Goal: Download file/media

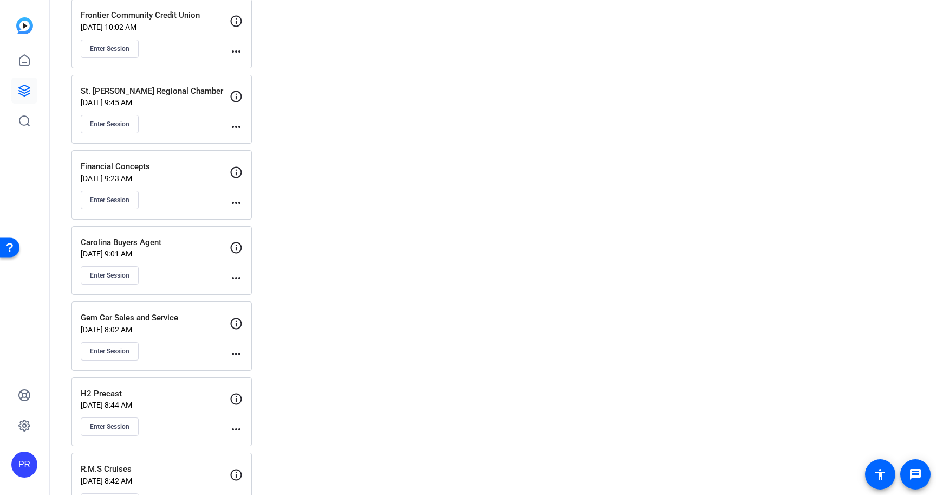
scroll to position [2132, 0]
click at [190, 226] on div "Carolina Buyers Agent [DATE] 9:01 AM Enter Session more_horiz" at bounding box center [162, 259] width 180 height 69
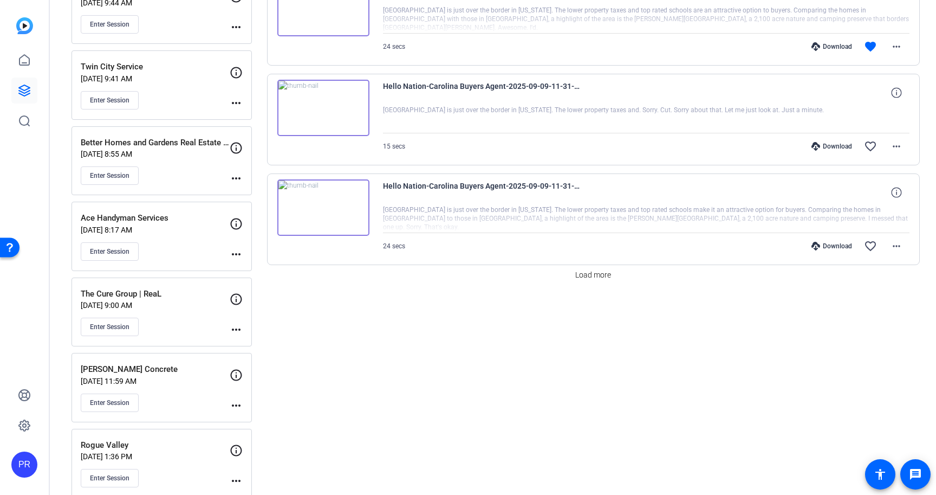
scroll to position [947, 0]
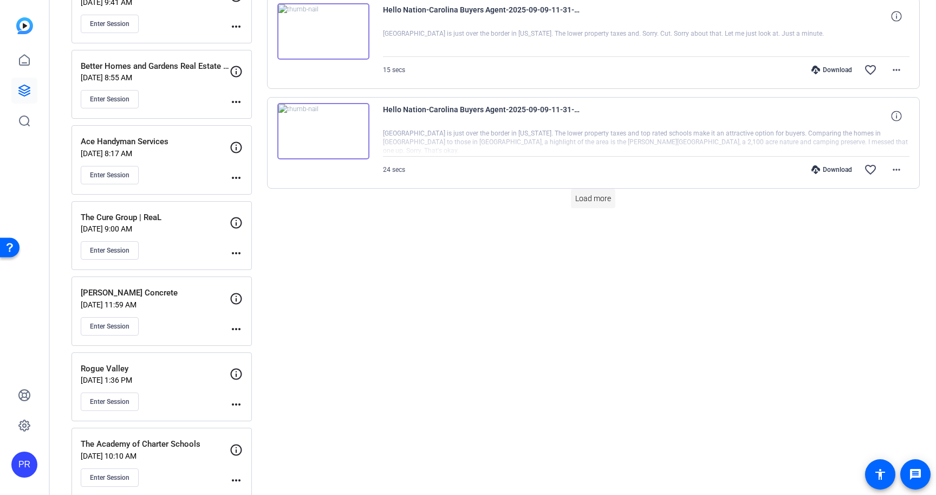
click at [604, 202] on span "Load more" at bounding box center [594, 198] width 36 height 11
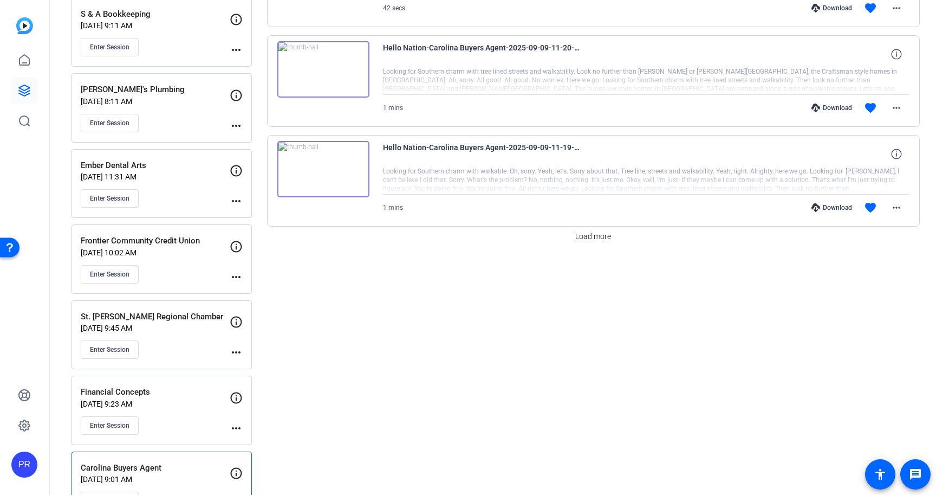
scroll to position [1815, 0]
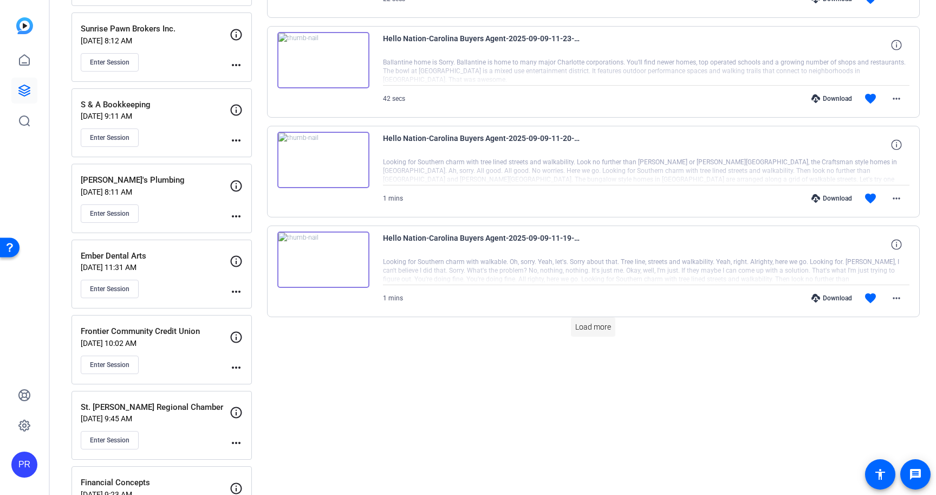
click at [590, 324] on span "Load more" at bounding box center [594, 326] width 36 height 11
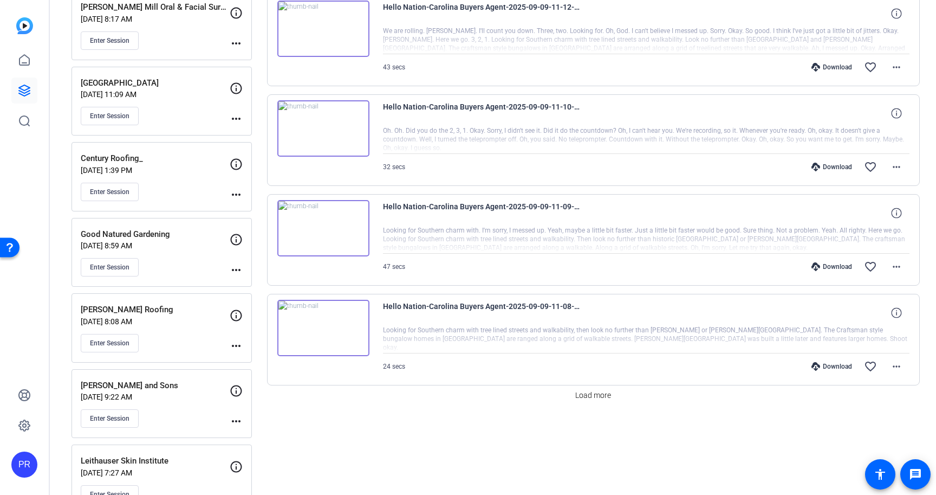
scroll to position [2801, 0]
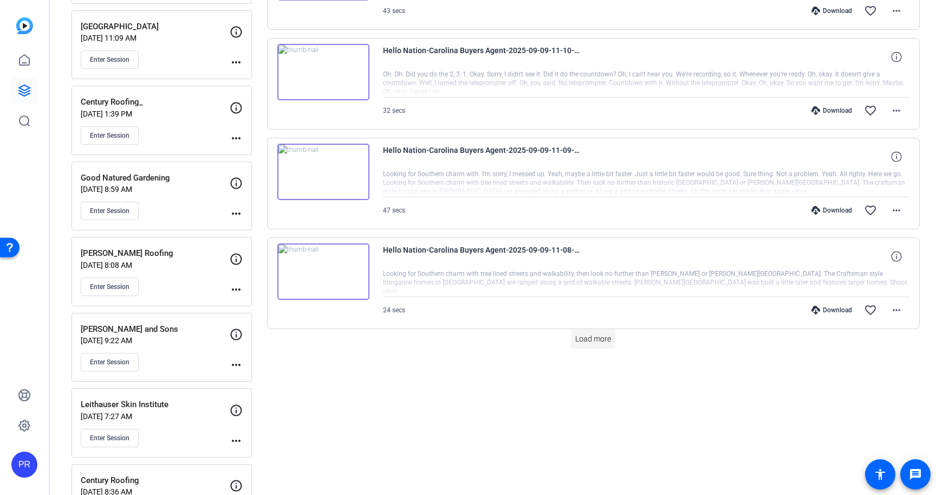
click at [592, 340] on span "Load more" at bounding box center [594, 338] width 36 height 11
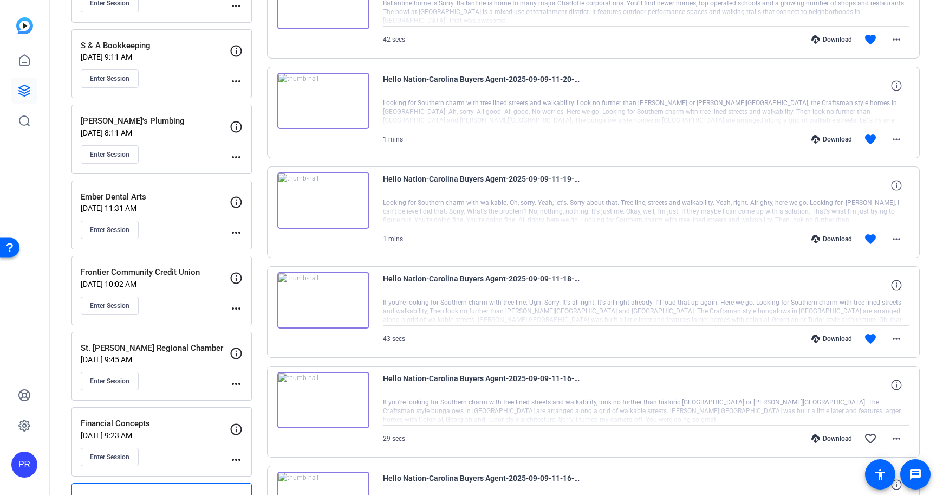
scroll to position [1873, 0]
click at [898, 85] on icon at bounding box center [896, 86] width 10 height 10
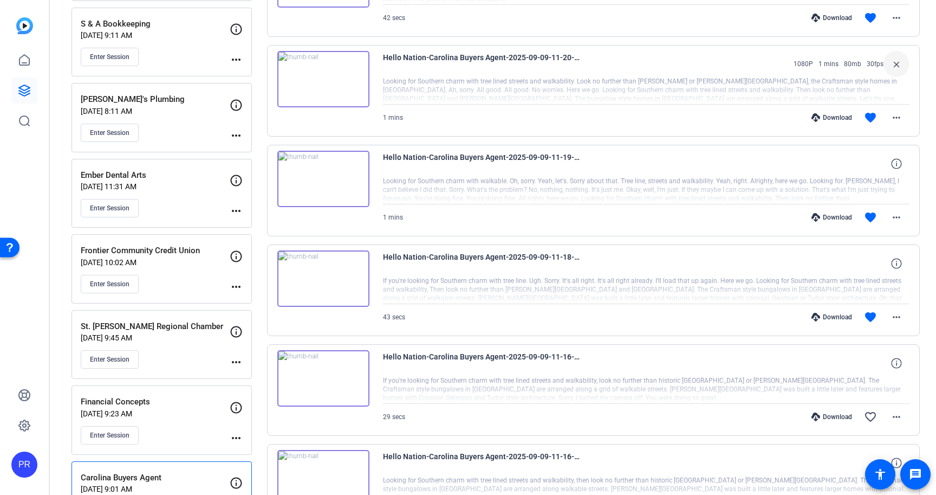
scroll to position [1893, 0]
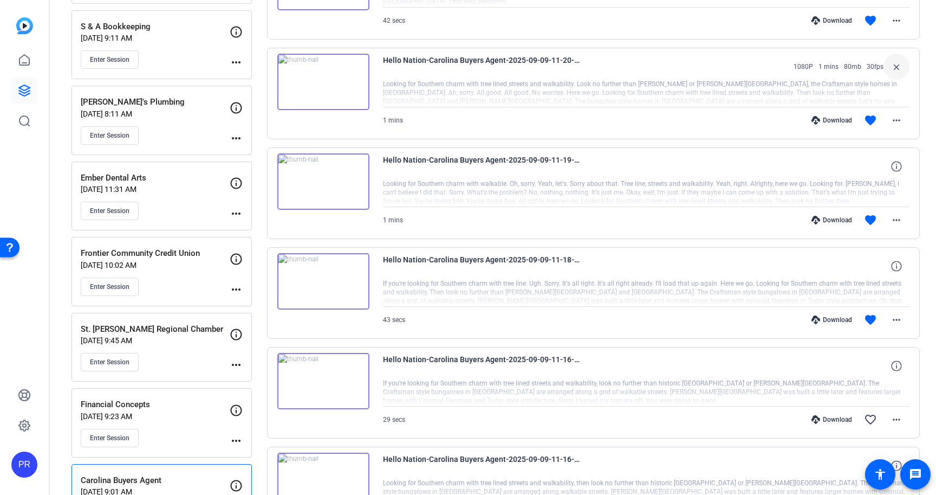
click at [873, 91] on div at bounding box center [646, 93] width 527 height 27
click at [897, 118] on mat-icon "more_horiz" at bounding box center [896, 120] width 13 height 13
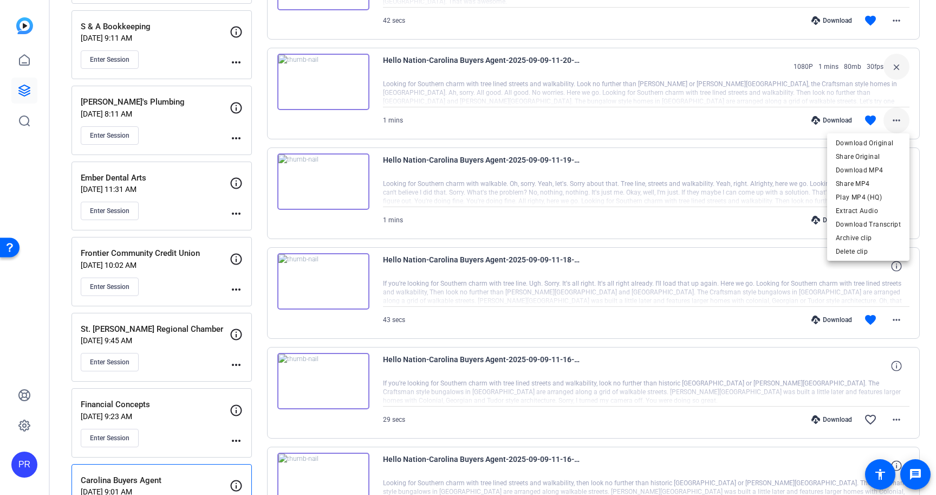
click at [897, 118] on div at bounding box center [468, 247] width 936 height 495
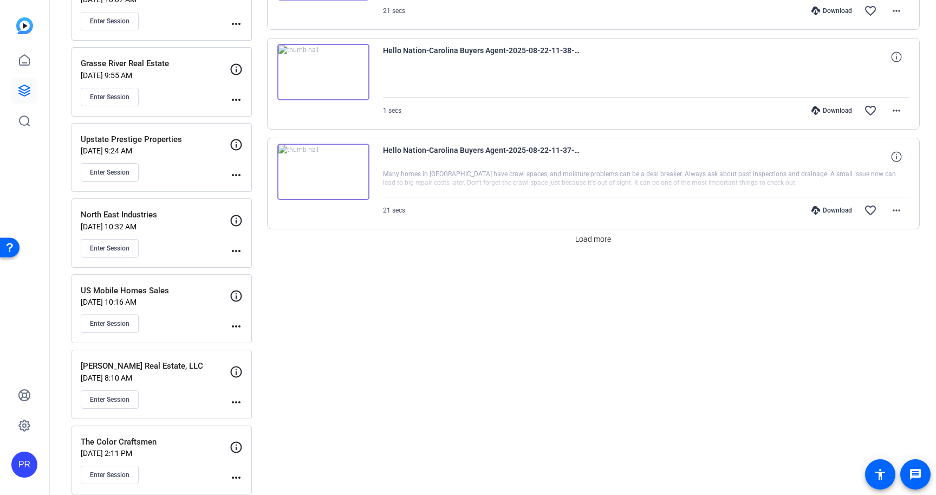
scroll to position [3941, 0]
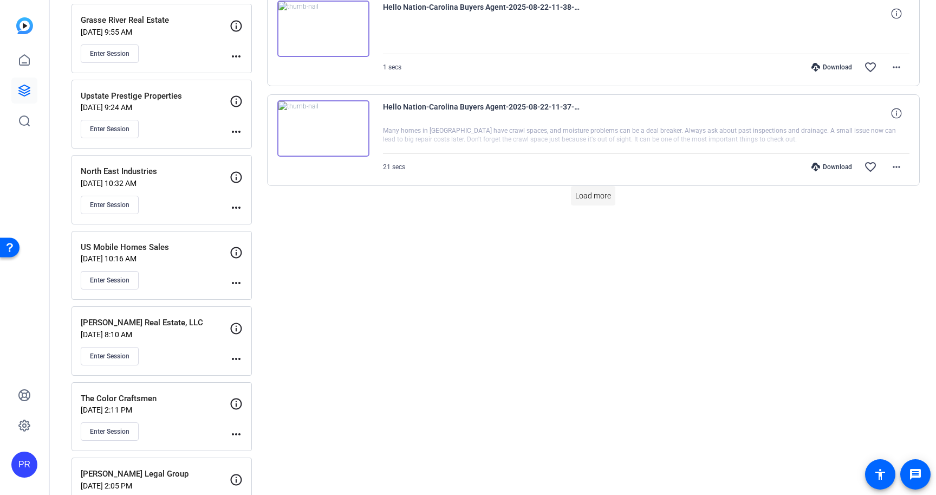
click at [608, 205] on span at bounding box center [593, 196] width 44 height 26
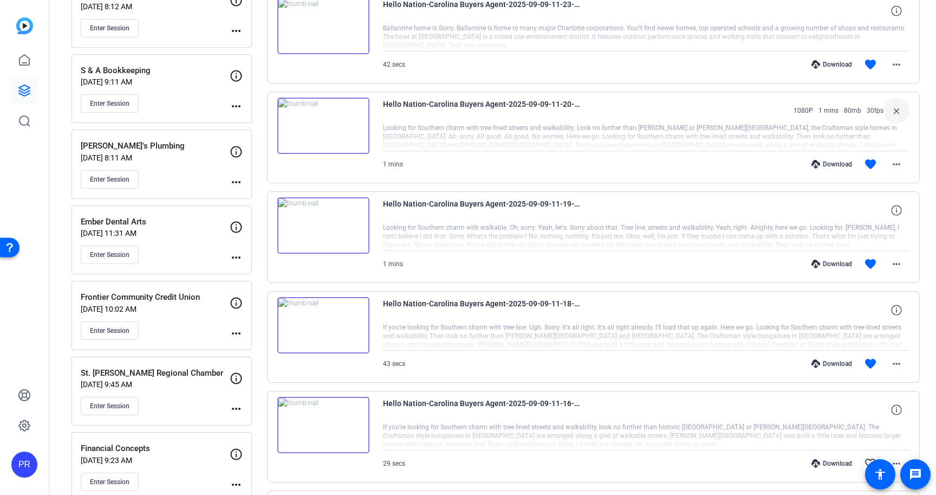
scroll to position [1866, 0]
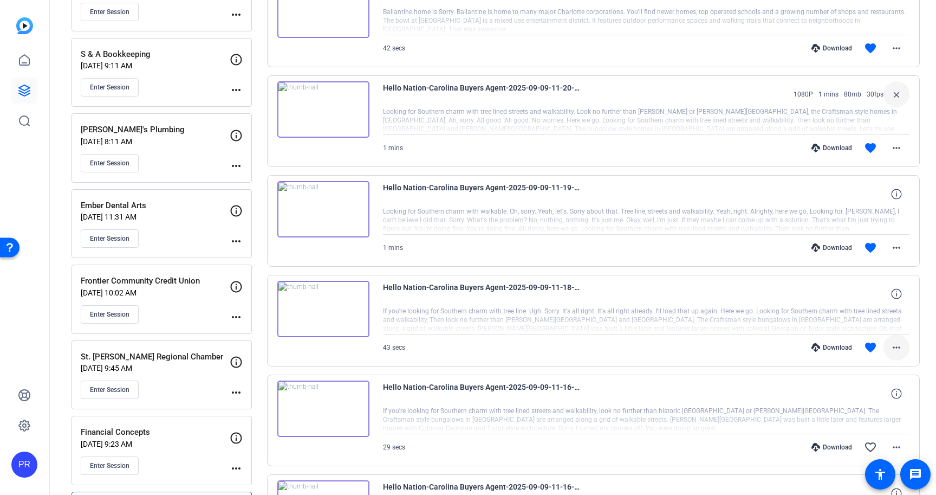
click at [901, 348] on mat-icon "more_horiz" at bounding box center [896, 347] width 13 height 13
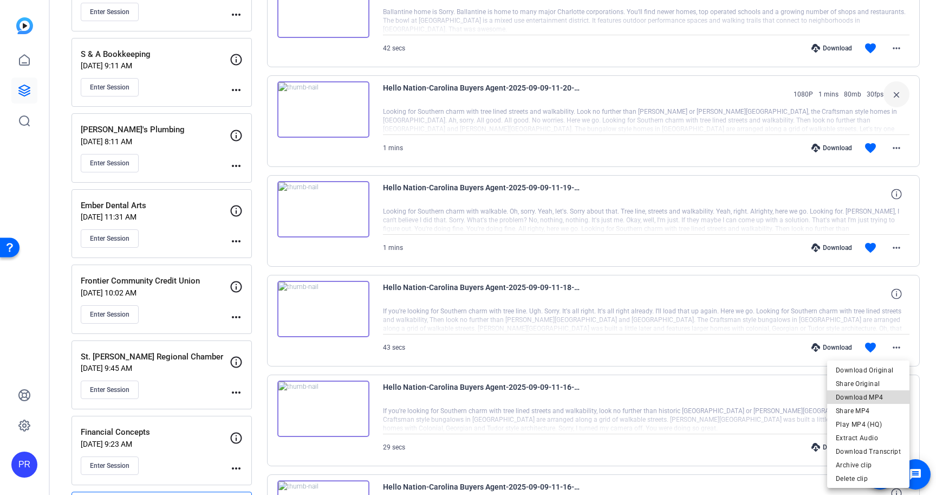
click at [879, 395] on span "Download MP4" at bounding box center [868, 397] width 65 height 13
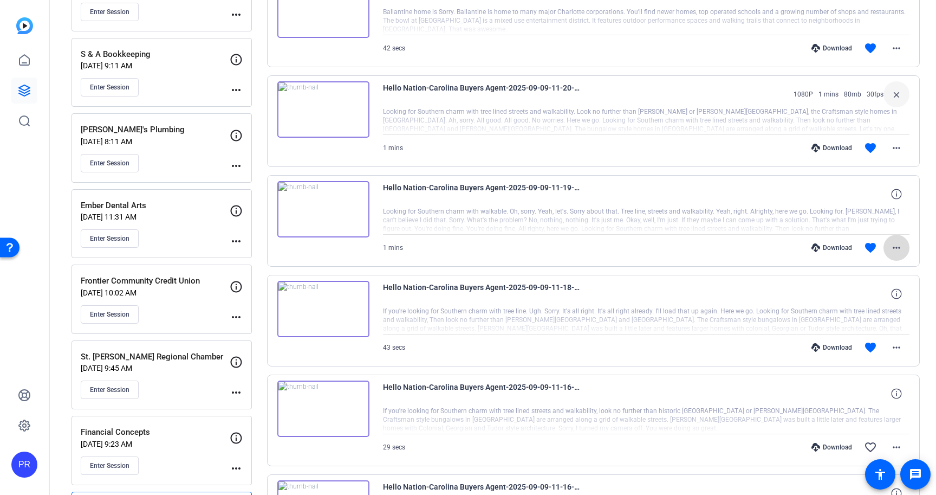
click at [896, 248] on mat-icon "more_horiz" at bounding box center [896, 247] width 13 height 13
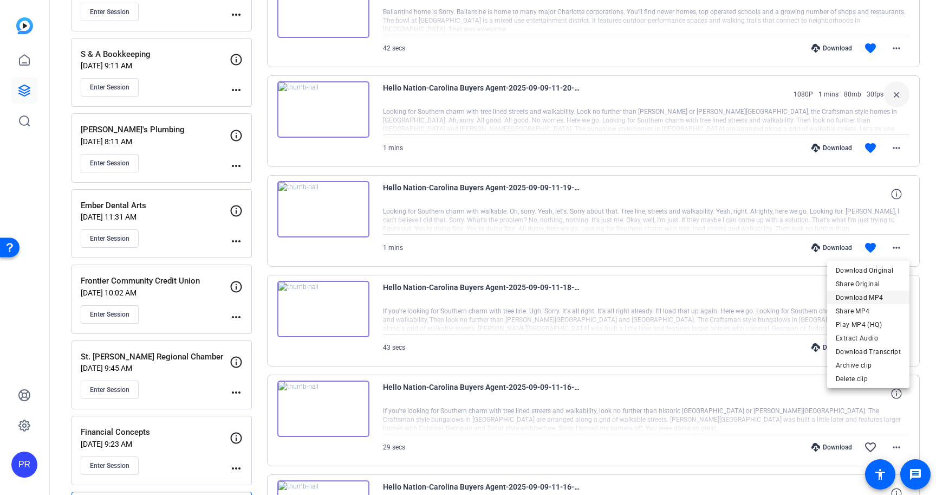
click at [891, 294] on span "Download MP4" at bounding box center [868, 297] width 65 height 13
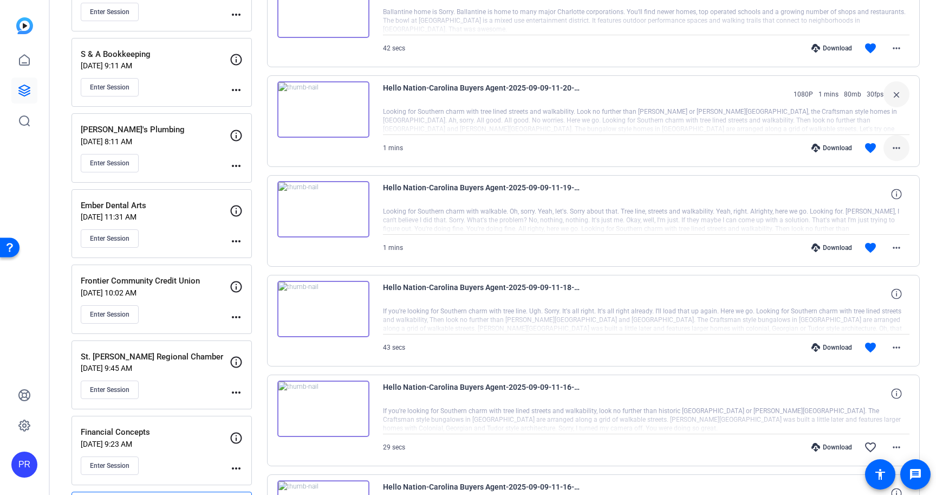
click at [901, 145] on mat-icon "more_horiz" at bounding box center [896, 147] width 13 height 13
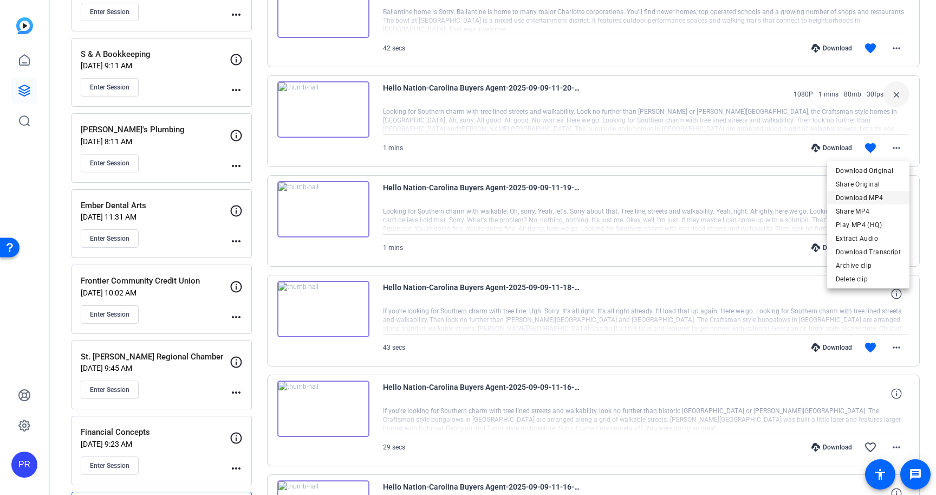
click at [885, 196] on span "Download MP4" at bounding box center [868, 197] width 65 height 13
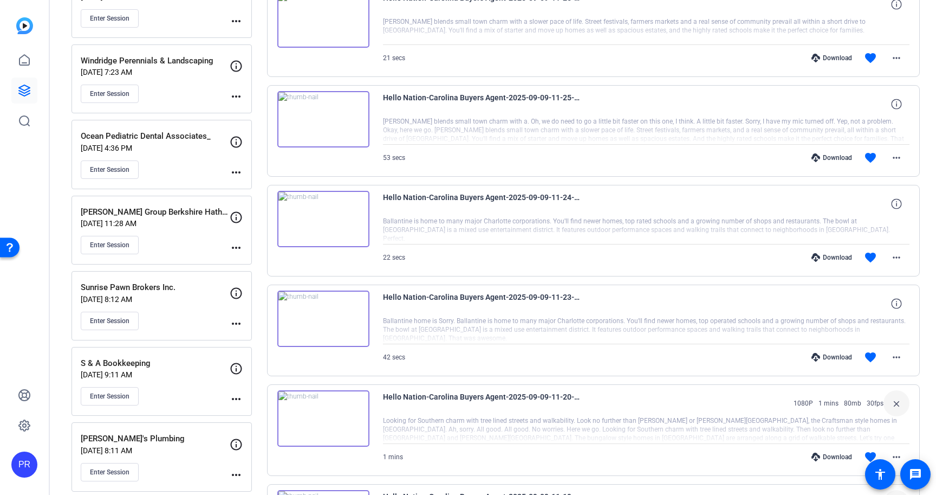
scroll to position [1548, 0]
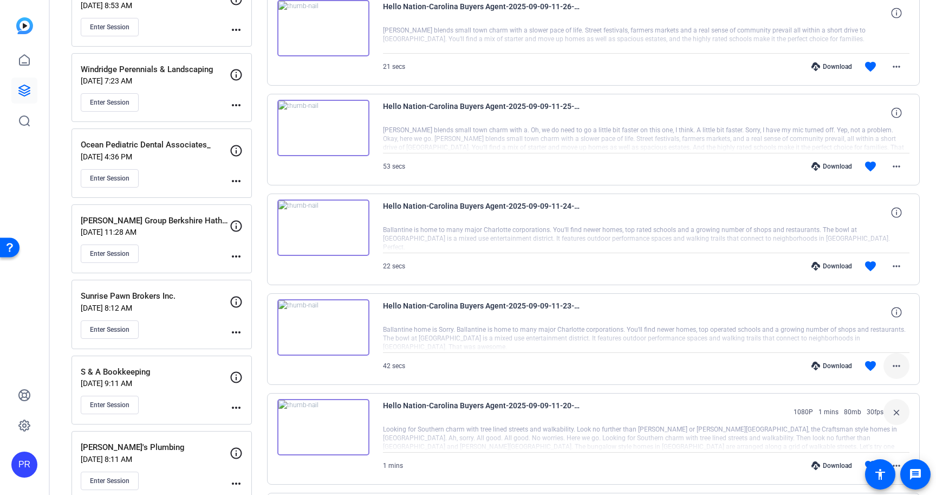
click at [899, 368] on mat-icon "more_horiz" at bounding box center [896, 365] width 13 height 13
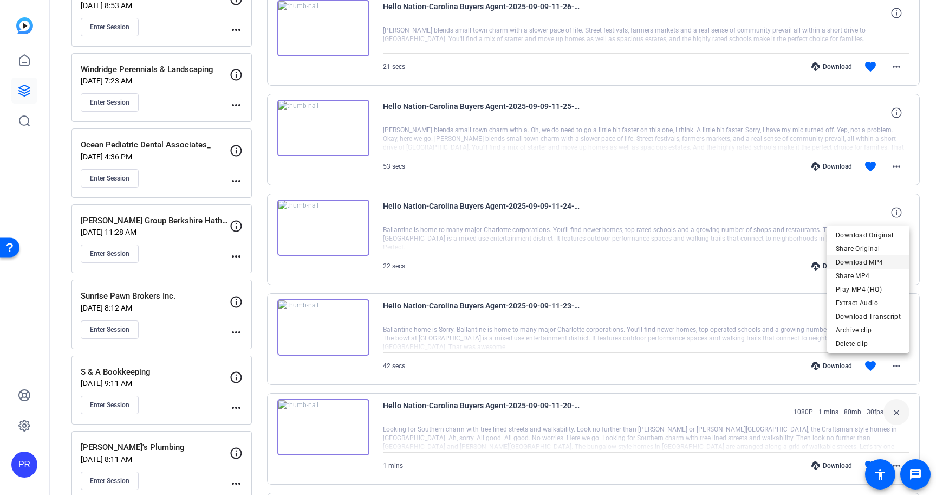
click at [875, 260] on span "Download MP4" at bounding box center [868, 262] width 65 height 13
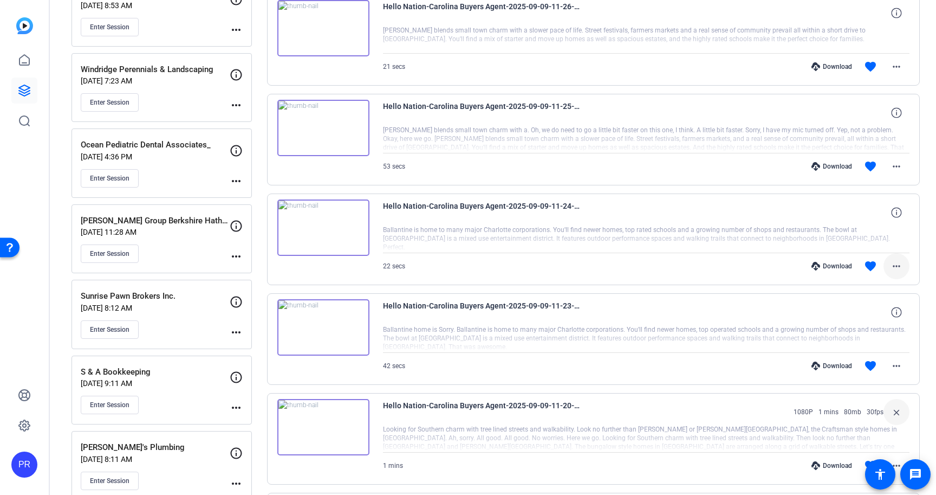
click at [900, 267] on mat-icon "more_horiz" at bounding box center [896, 266] width 13 height 13
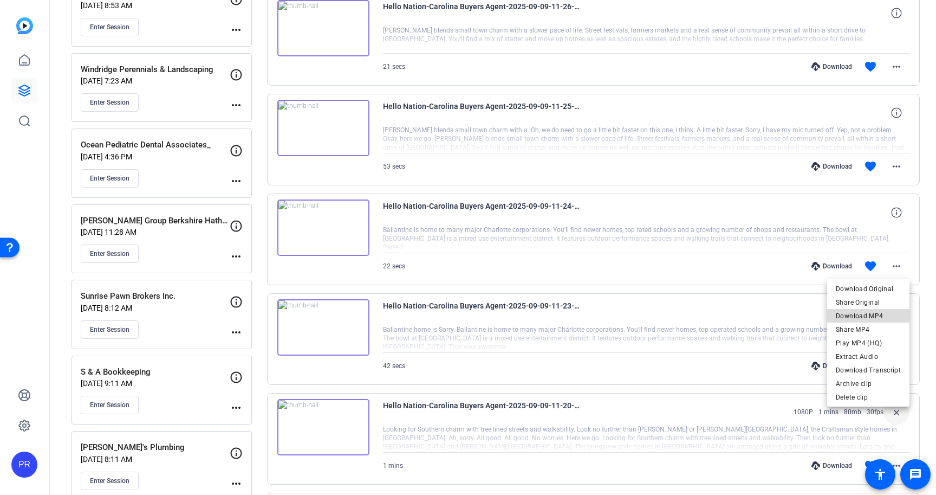
click at [878, 312] on span "Download MP4" at bounding box center [868, 315] width 65 height 13
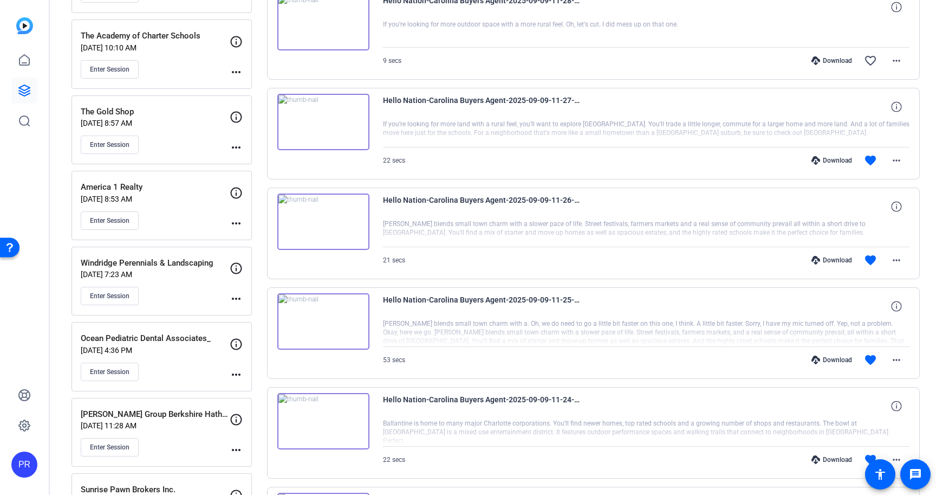
scroll to position [1354, 0]
click at [902, 360] on mat-icon "more_horiz" at bounding box center [896, 360] width 13 height 13
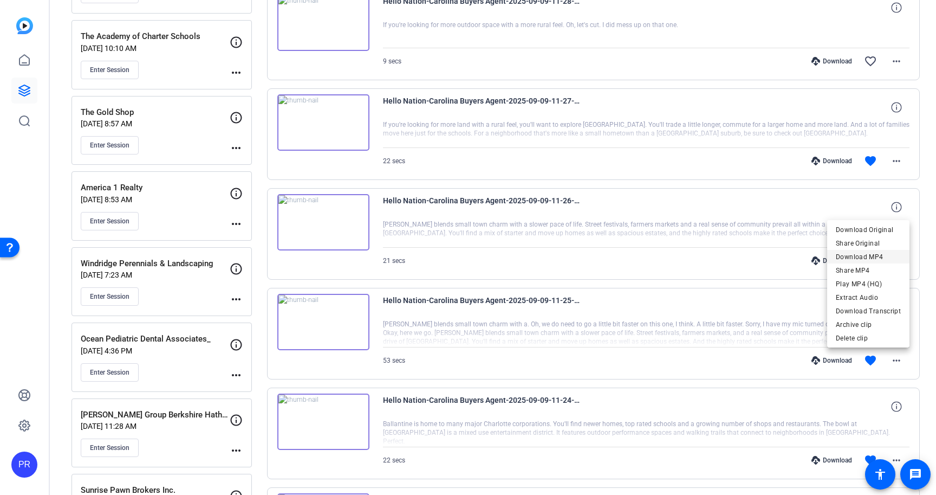
click at [889, 257] on span "Download MP4" at bounding box center [868, 256] width 65 height 13
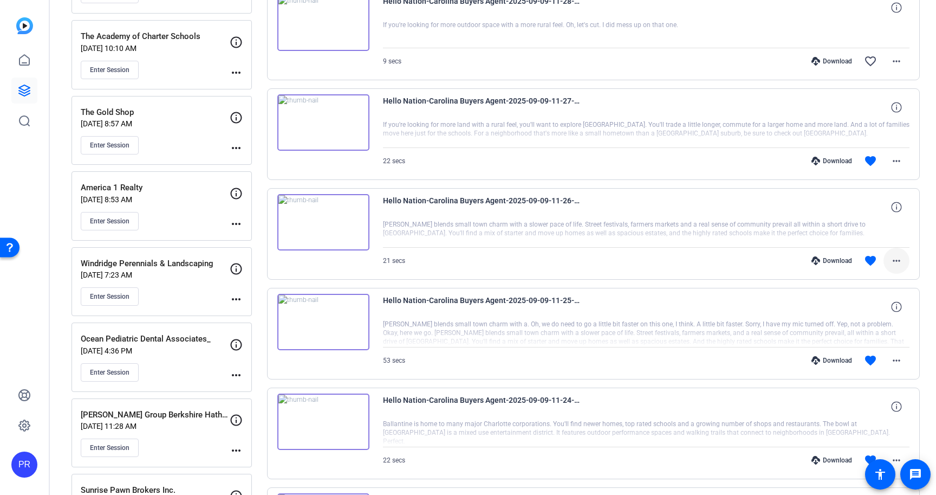
click at [899, 259] on mat-icon "more_horiz" at bounding box center [896, 260] width 13 height 13
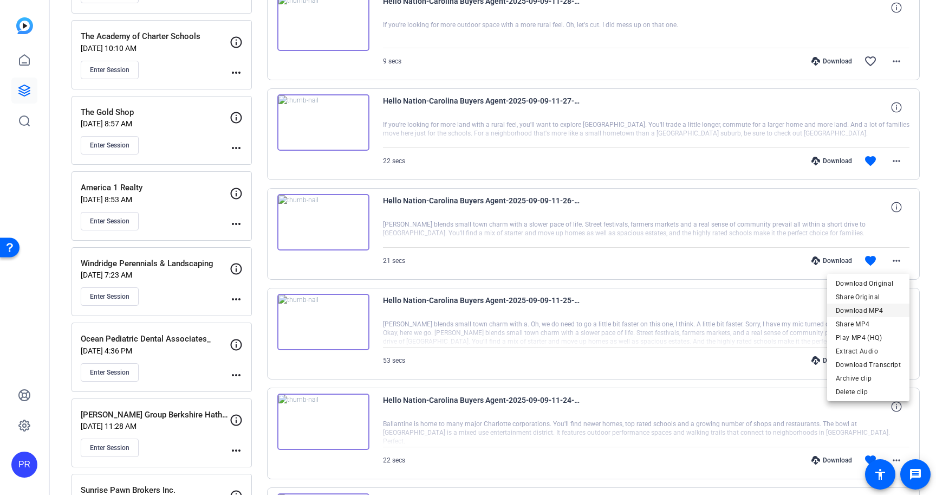
click at [889, 310] on span "Download MP4" at bounding box center [868, 310] width 65 height 13
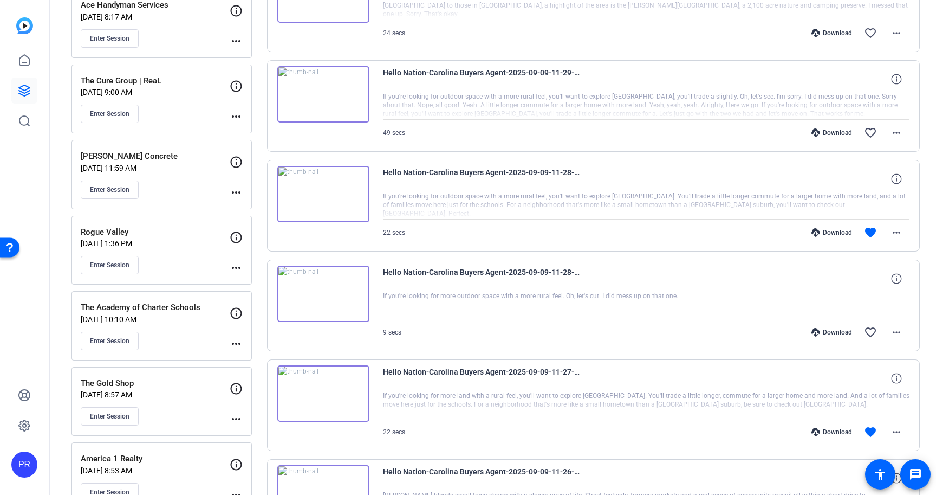
scroll to position [1085, 0]
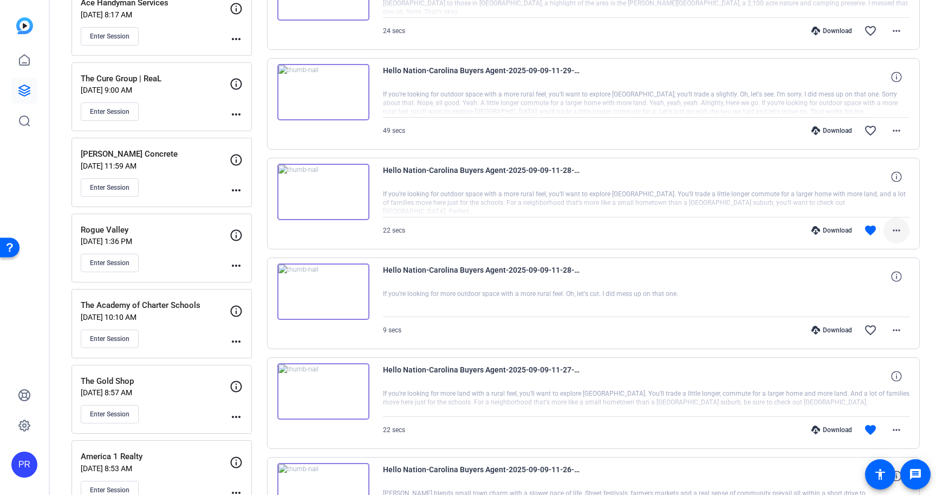
click at [897, 228] on mat-icon "more_horiz" at bounding box center [896, 230] width 13 height 13
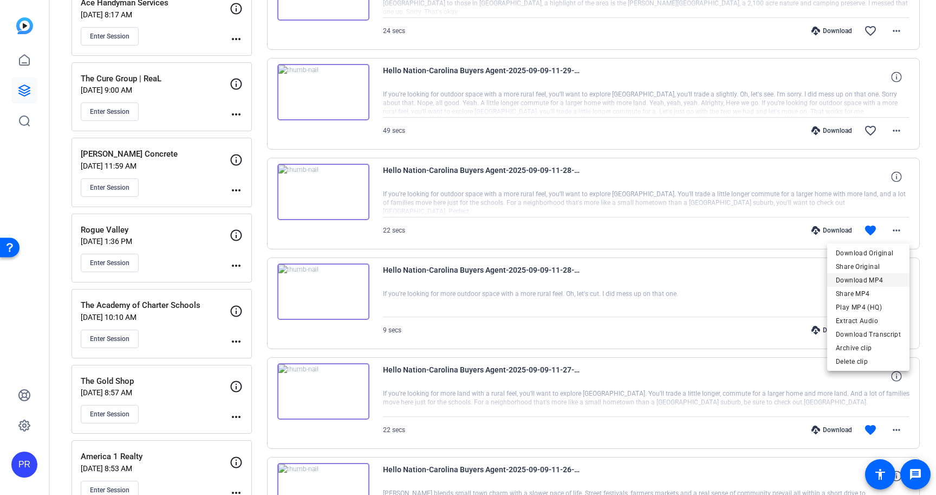
click at [884, 275] on span "Download MP4" at bounding box center [868, 280] width 65 height 13
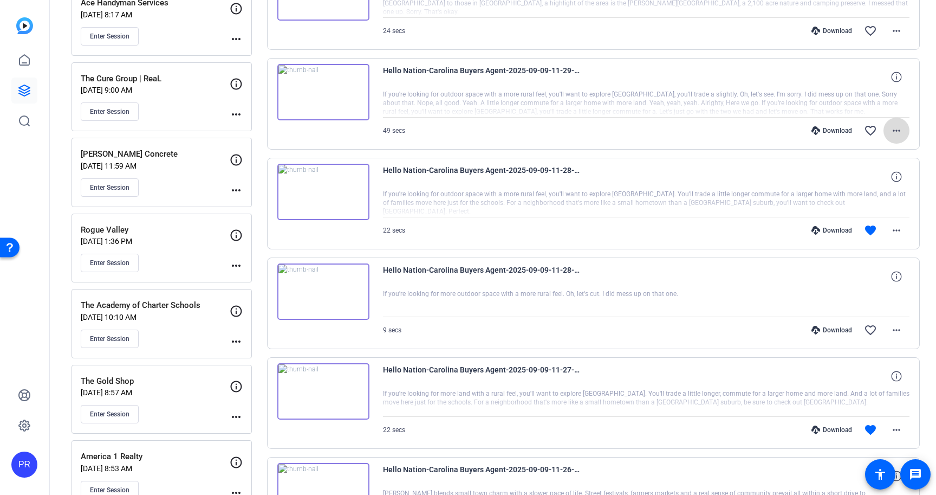
click at [903, 133] on mat-icon "more_horiz" at bounding box center [896, 130] width 13 height 13
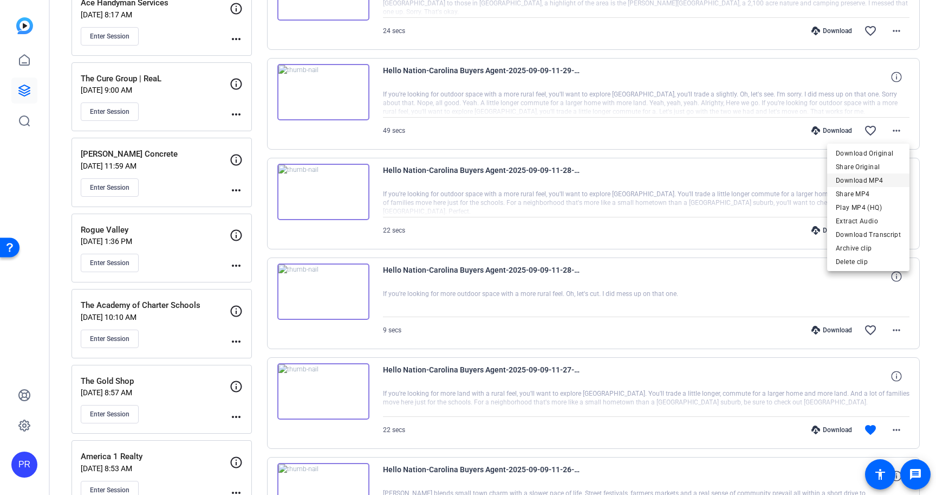
click at [894, 177] on span "Download MP4" at bounding box center [868, 180] width 65 height 13
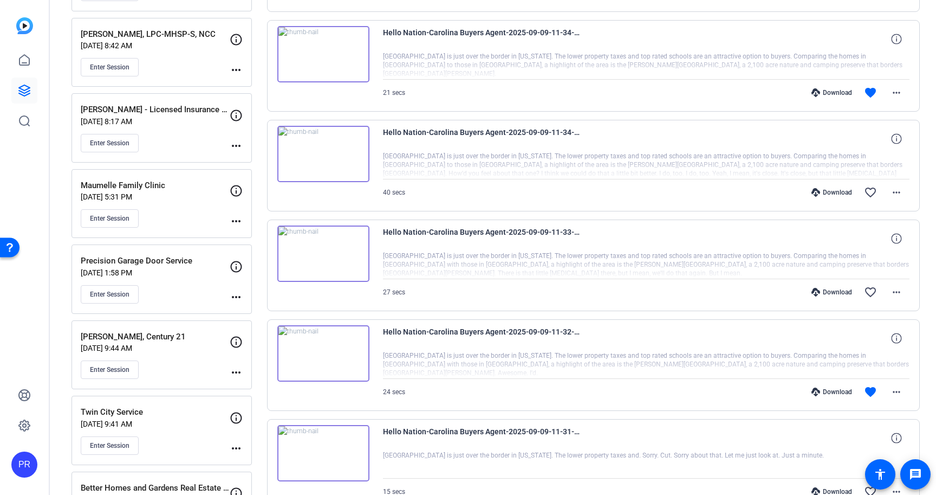
scroll to position [499, 0]
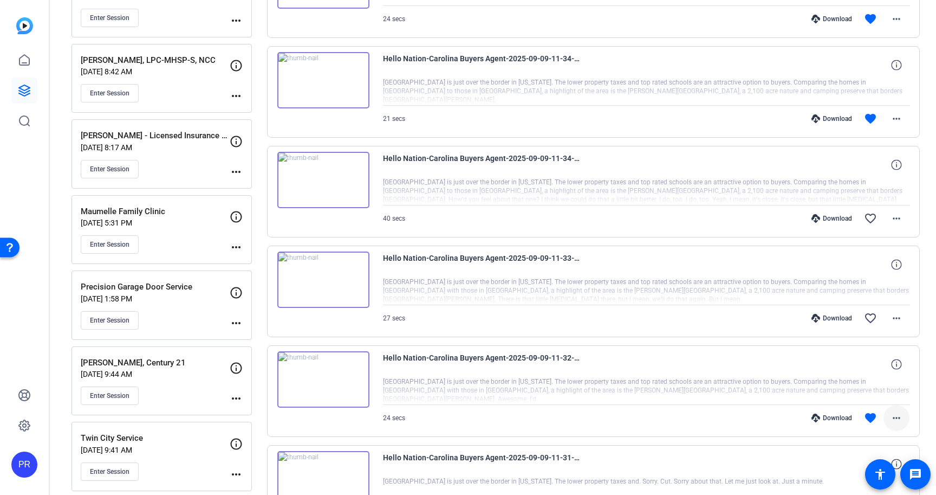
click at [905, 417] on span at bounding box center [897, 418] width 26 height 26
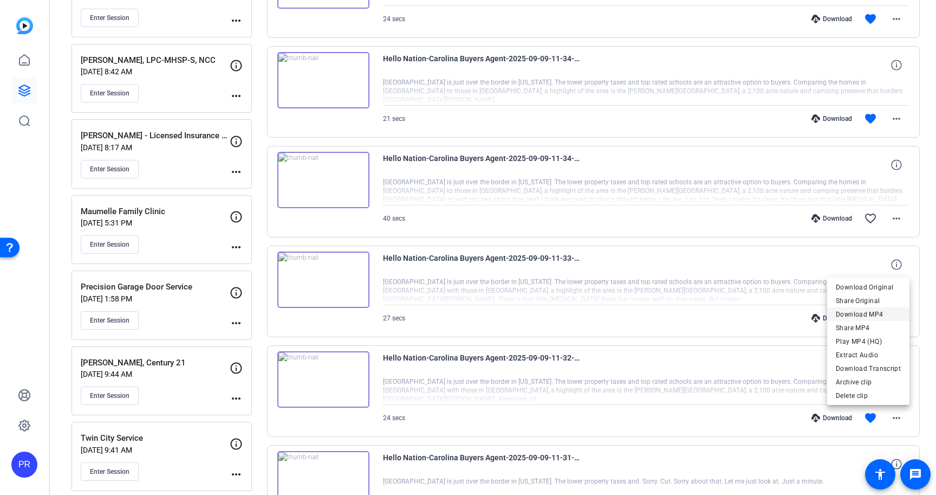
click at [880, 314] on span "Download MP4" at bounding box center [868, 314] width 65 height 13
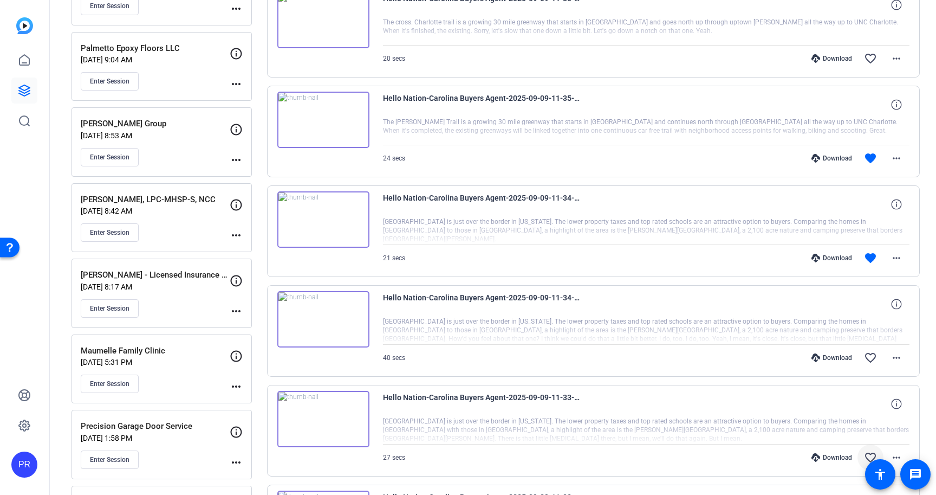
scroll to position [360, 0]
click at [899, 256] on mat-icon "more_horiz" at bounding box center [896, 257] width 13 height 13
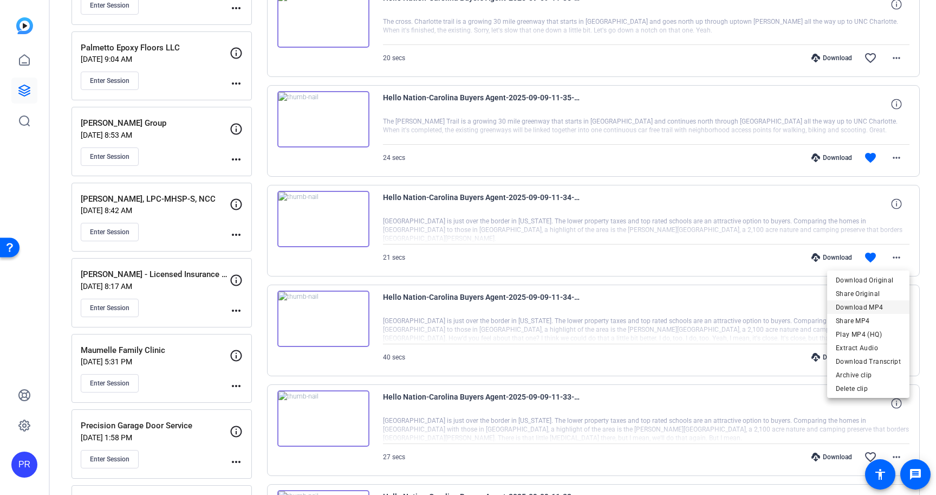
click at [869, 306] on span "Download MP4" at bounding box center [868, 307] width 65 height 13
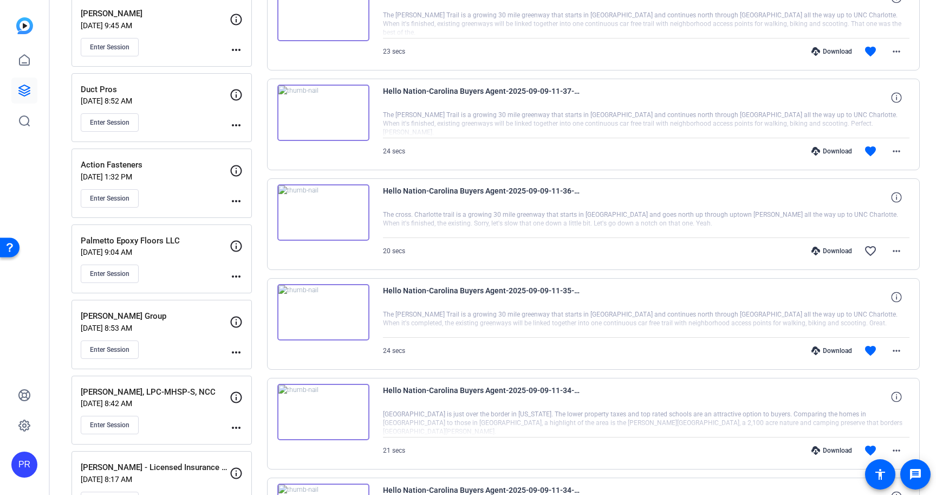
scroll to position [163, 0]
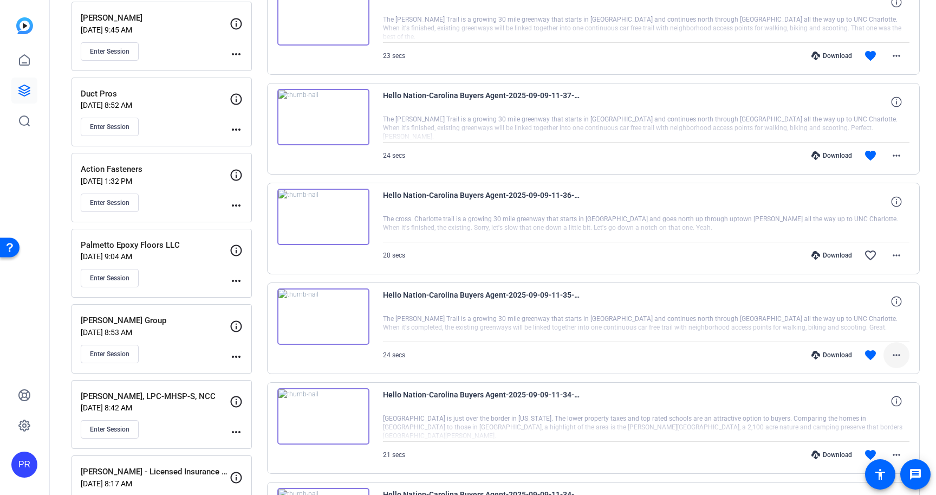
click at [897, 352] on mat-icon "more_horiz" at bounding box center [896, 354] width 13 height 13
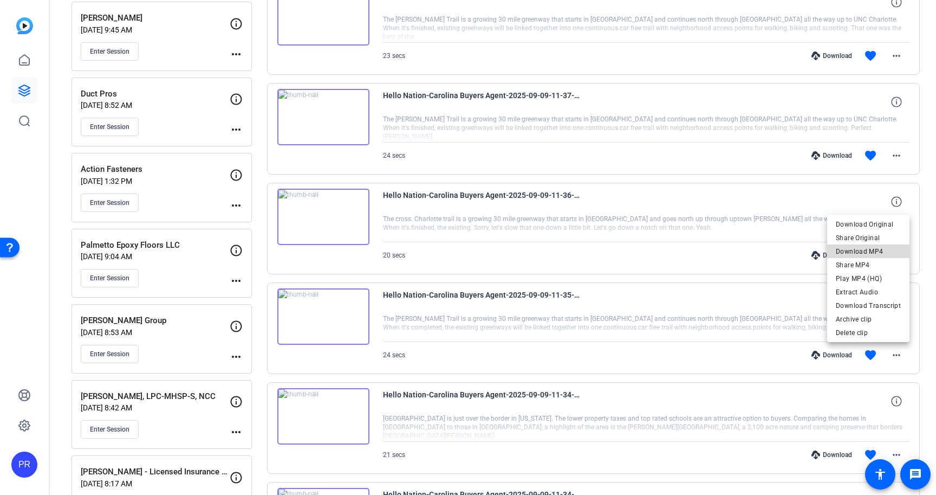
click at [871, 248] on span "Download MP4" at bounding box center [868, 251] width 65 height 13
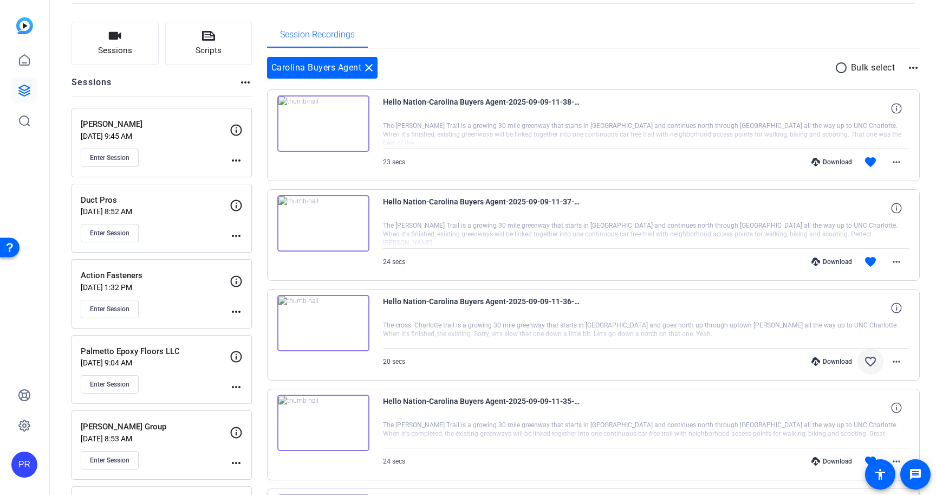
scroll to position [48, 0]
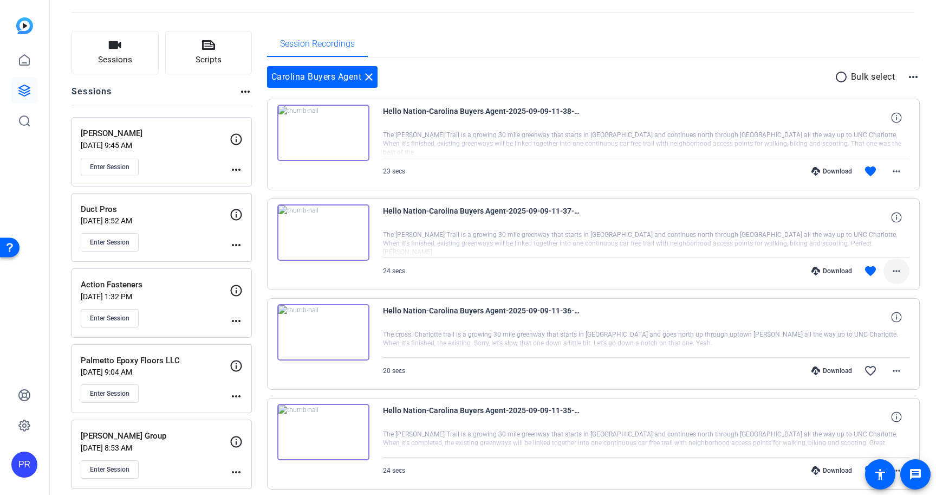
click at [897, 269] on mat-icon "more_horiz" at bounding box center [896, 270] width 13 height 13
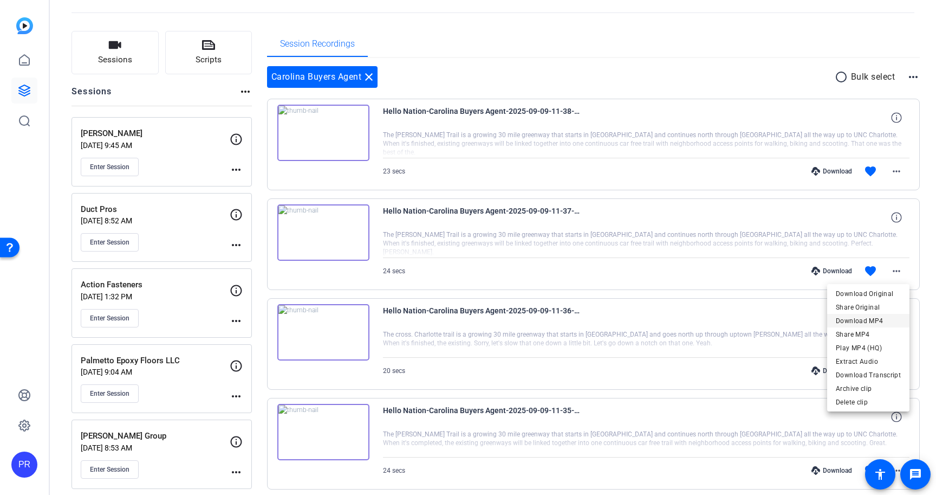
click at [881, 319] on span "Download MP4" at bounding box center [868, 320] width 65 height 13
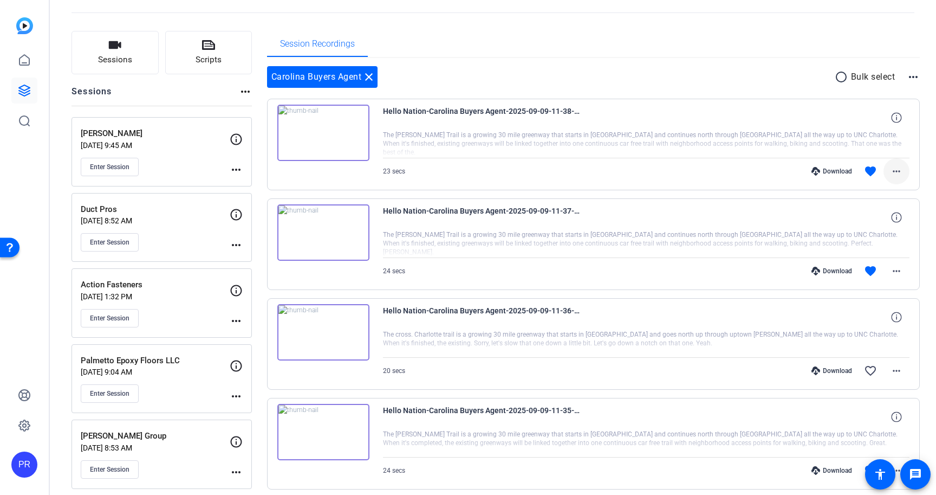
click at [901, 172] on mat-icon "more_horiz" at bounding box center [896, 171] width 13 height 13
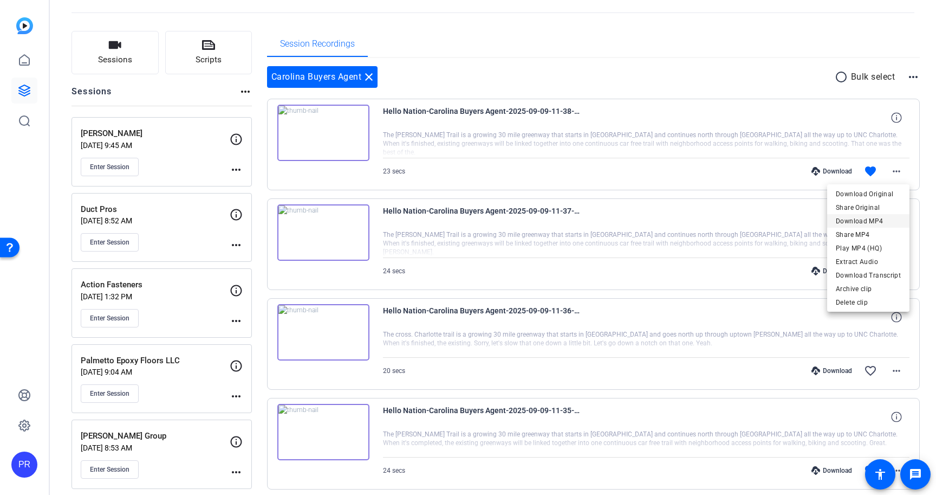
click at [882, 217] on span "Download MP4" at bounding box center [868, 221] width 65 height 13
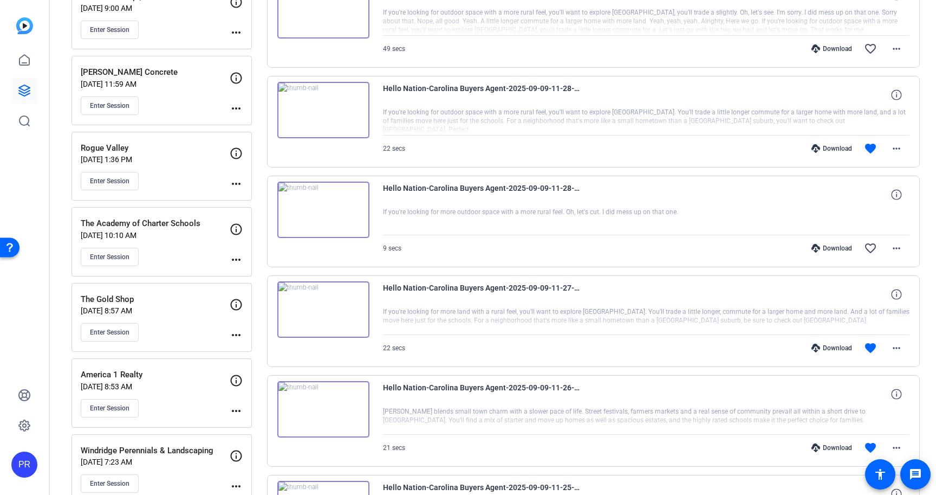
scroll to position [1149, 0]
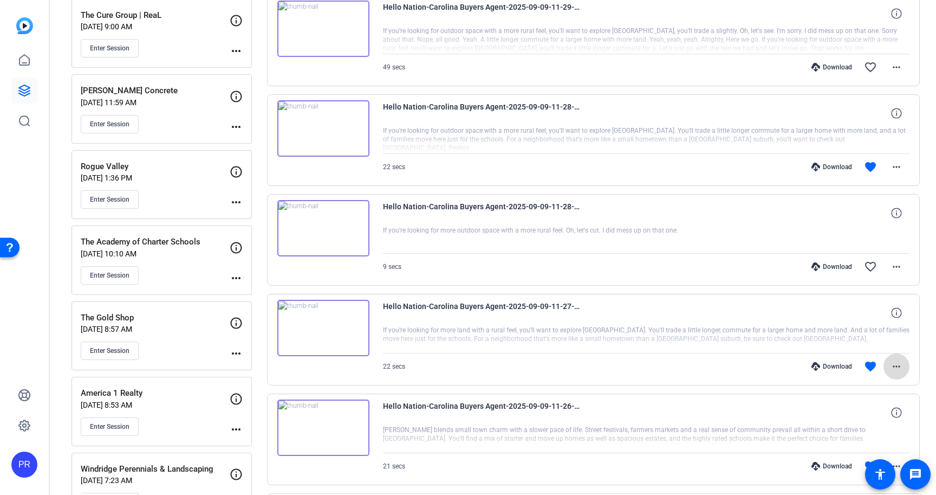
click at [901, 364] on mat-icon "more_horiz" at bounding box center [896, 366] width 13 height 13
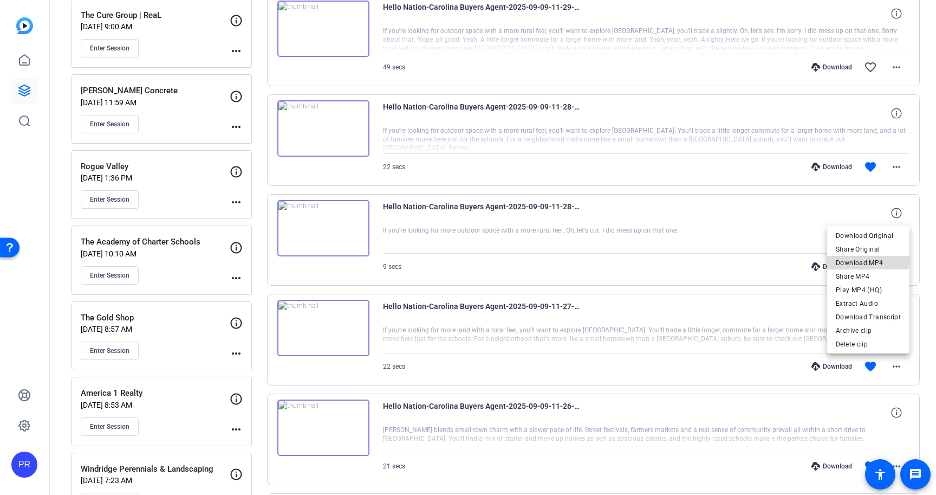
click at [868, 256] on span "Download MP4" at bounding box center [868, 262] width 65 height 13
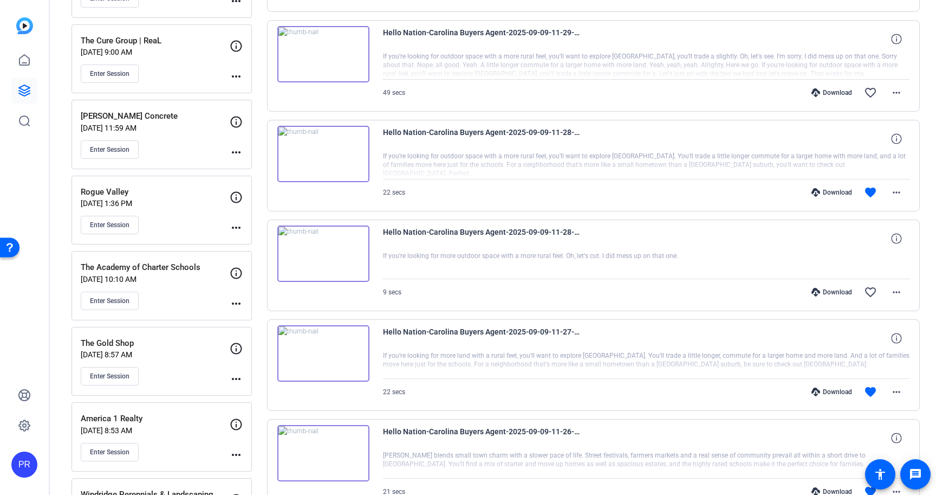
scroll to position [1116, 0]
